Goal: Information Seeking & Learning: Learn about a topic

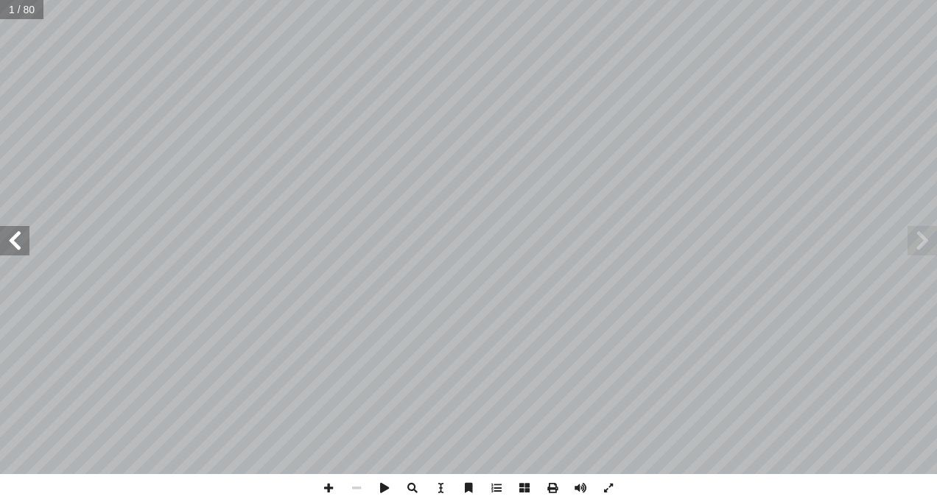
click at [15, 239] on span at bounding box center [14, 240] width 29 height 29
click at [21, 237] on span at bounding box center [14, 240] width 29 height 29
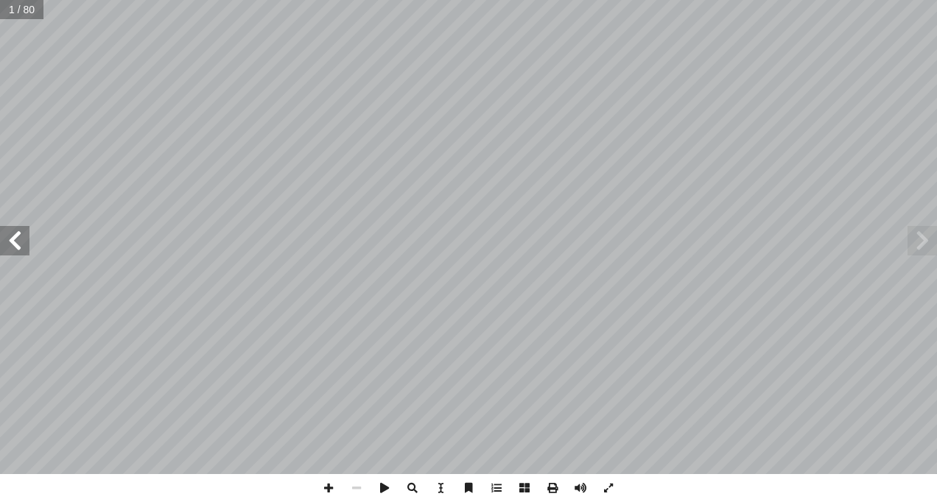
click at [21, 237] on span at bounding box center [14, 240] width 29 height 29
click at [13, 237] on span at bounding box center [14, 240] width 29 height 29
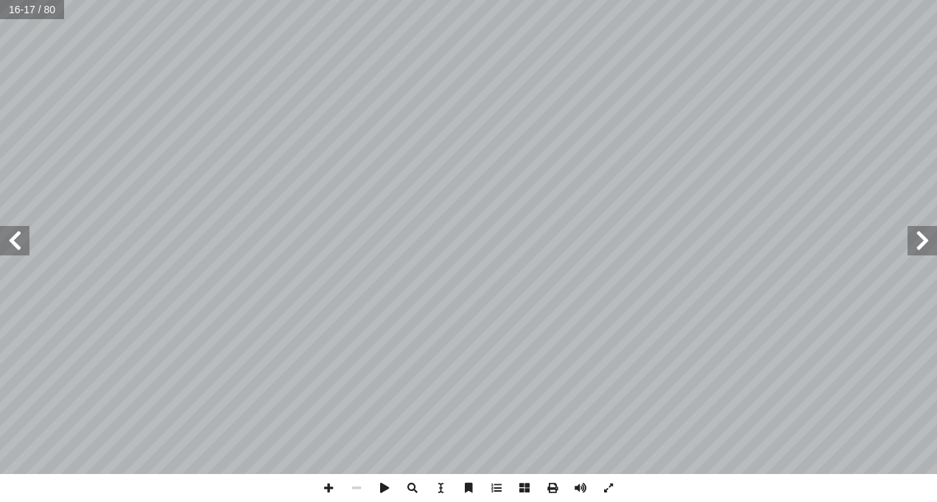
click at [13, 237] on span at bounding box center [14, 240] width 29 height 29
click at [13, 236] on span at bounding box center [14, 240] width 29 height 29
click at [15, 239] on span at bounding box center [14, 240] width 29 height 29
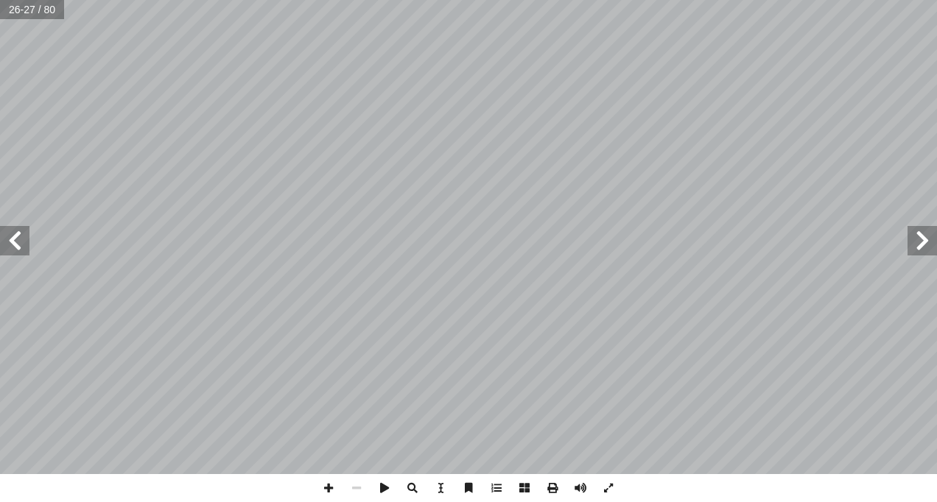
click at [15, 239] on span at bounding box center [14, 240] width 29 height 29
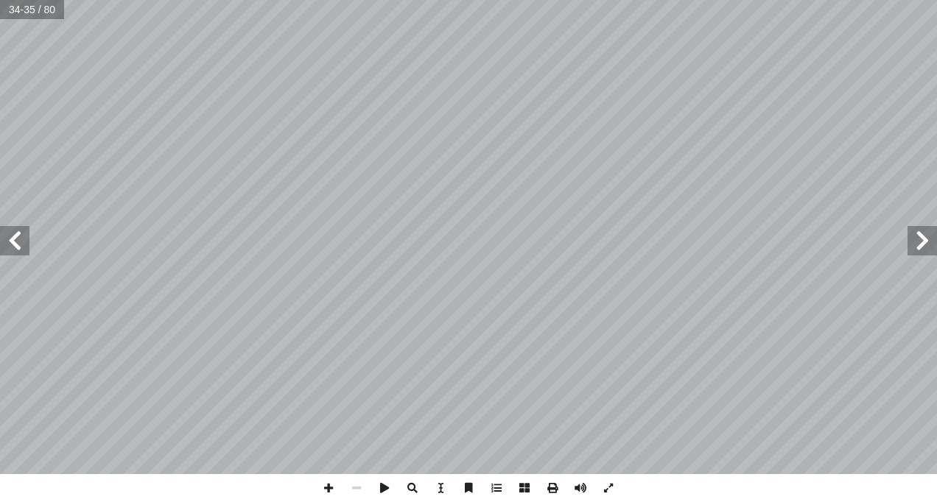
click at [15, 239] on span at bounding box center [14, 240] width 29 height 29
click at [327, 488] on span at bounding box center [329, 488] width 28 height 28
